Goal: Task Accomplishment & Management: Manage account settings

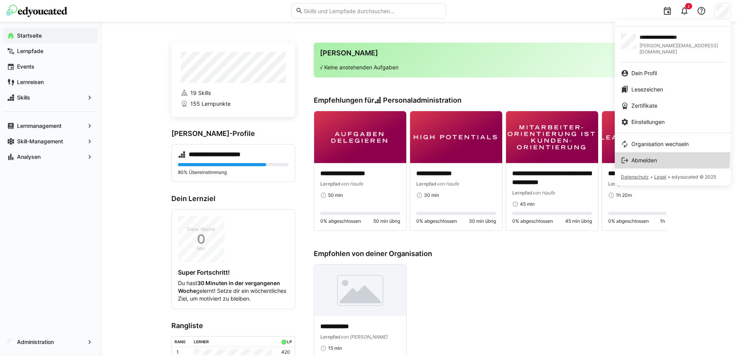
click at [662, 156] on div "Abmelden" at bounding box center [673, 160] width 104 height 8
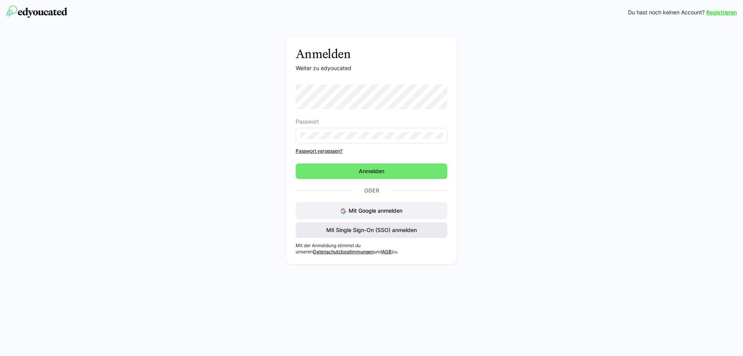
click at [369, 230] on span "Mit Single Sign-On (SSO) anmelden" at bounding box center [371, 230] width 93 height 8
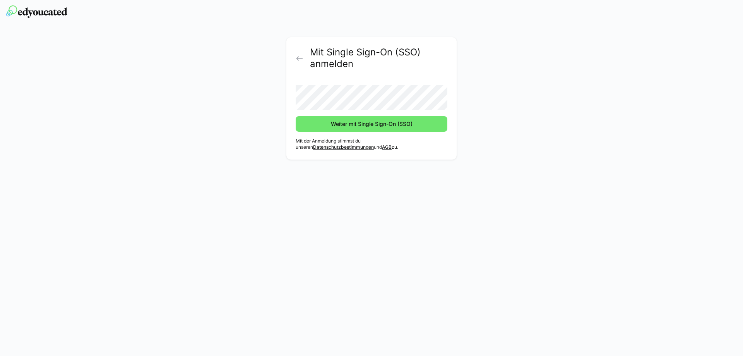
click at [296, 116] on button "Weiter mit Single Sign-On (SSO)" at bounding box center [372, 123] width 152 height 15
